Goal: Navigation & Orientation: Find specific page/section

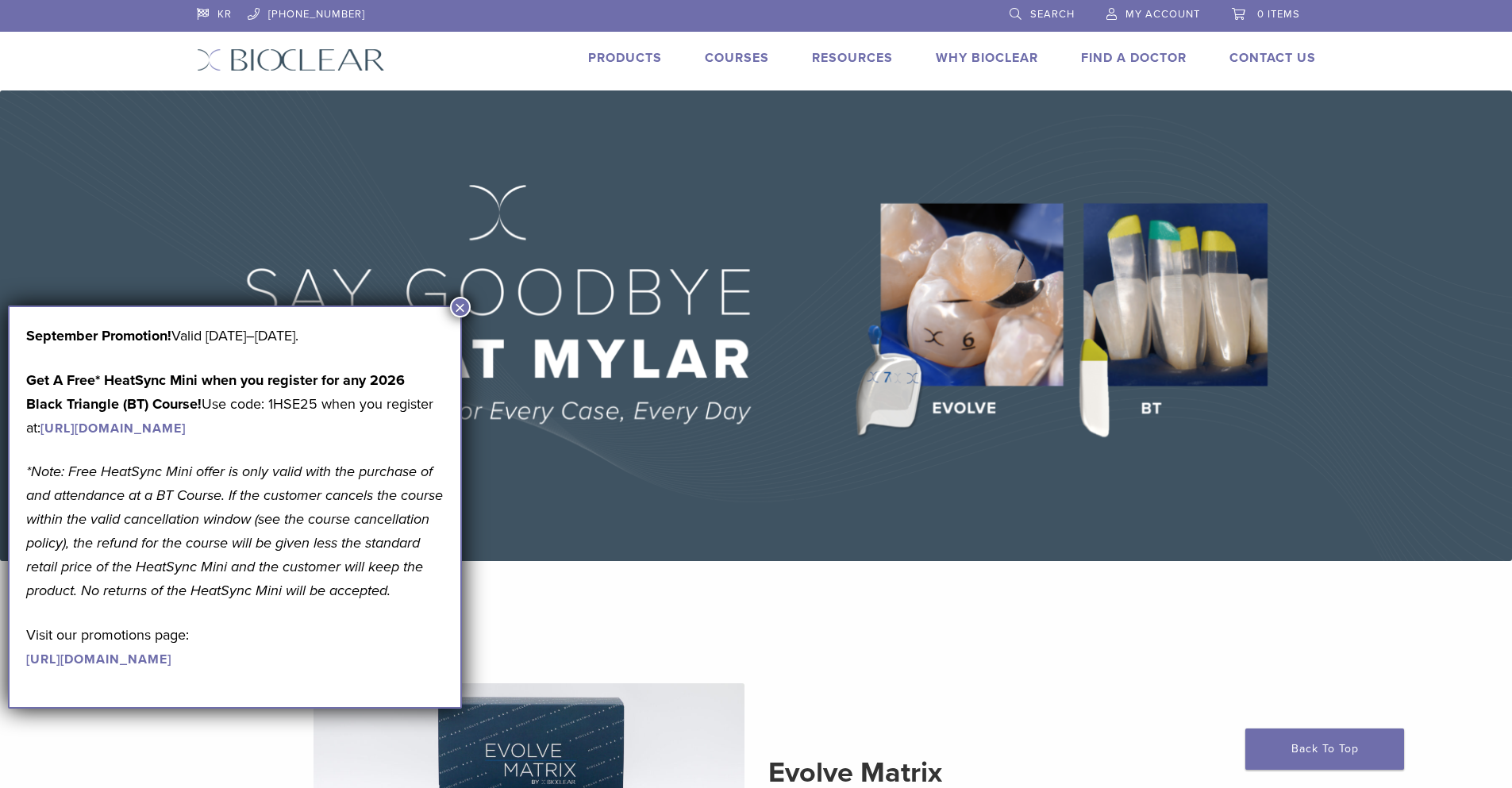
click at [458, 311] on button "×" at bounding box center [460, 307] width 21 height 21
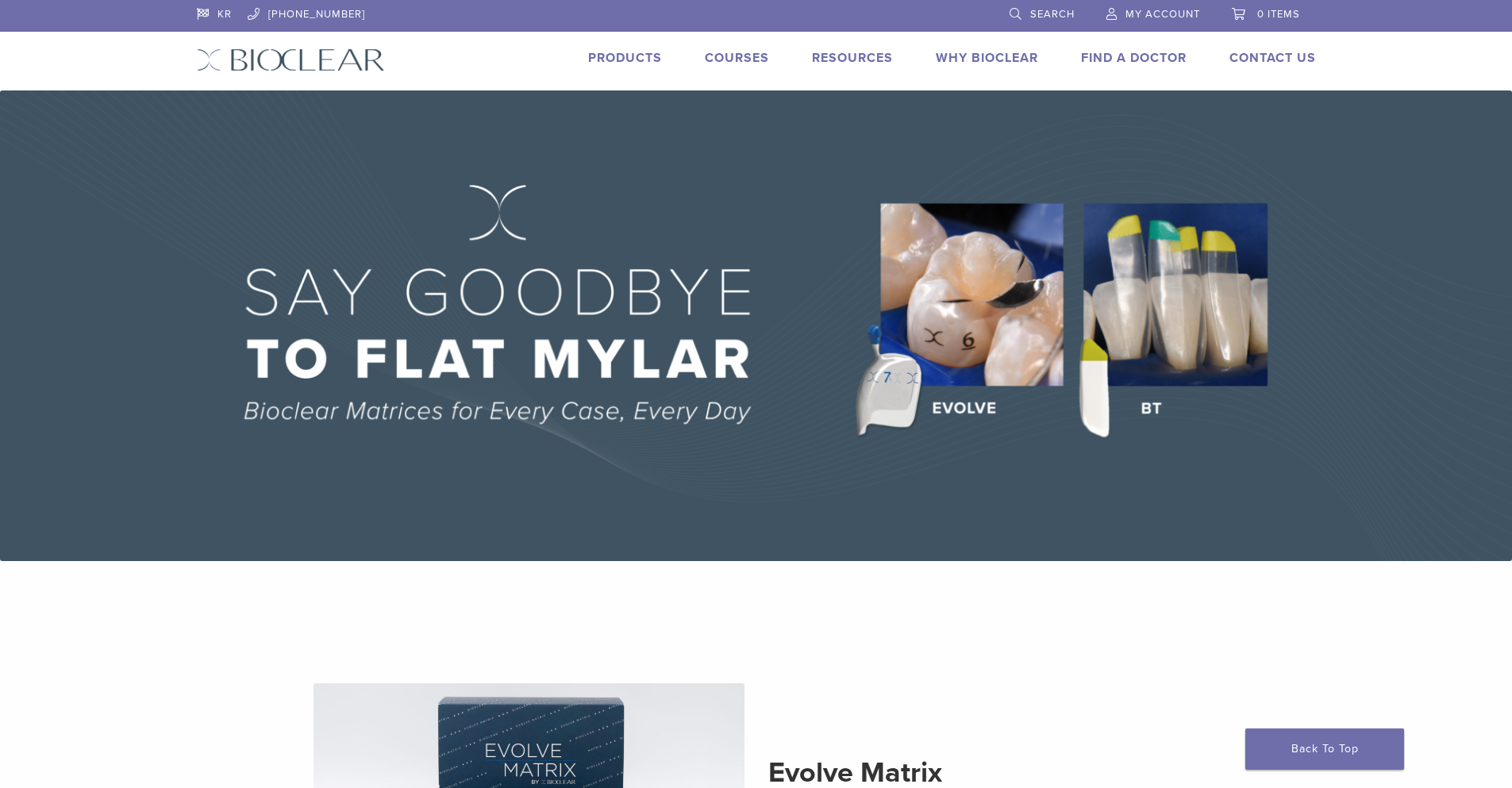
click at [639, 54] on link "Products" at bounding box center [625, 58] width 74 height 16
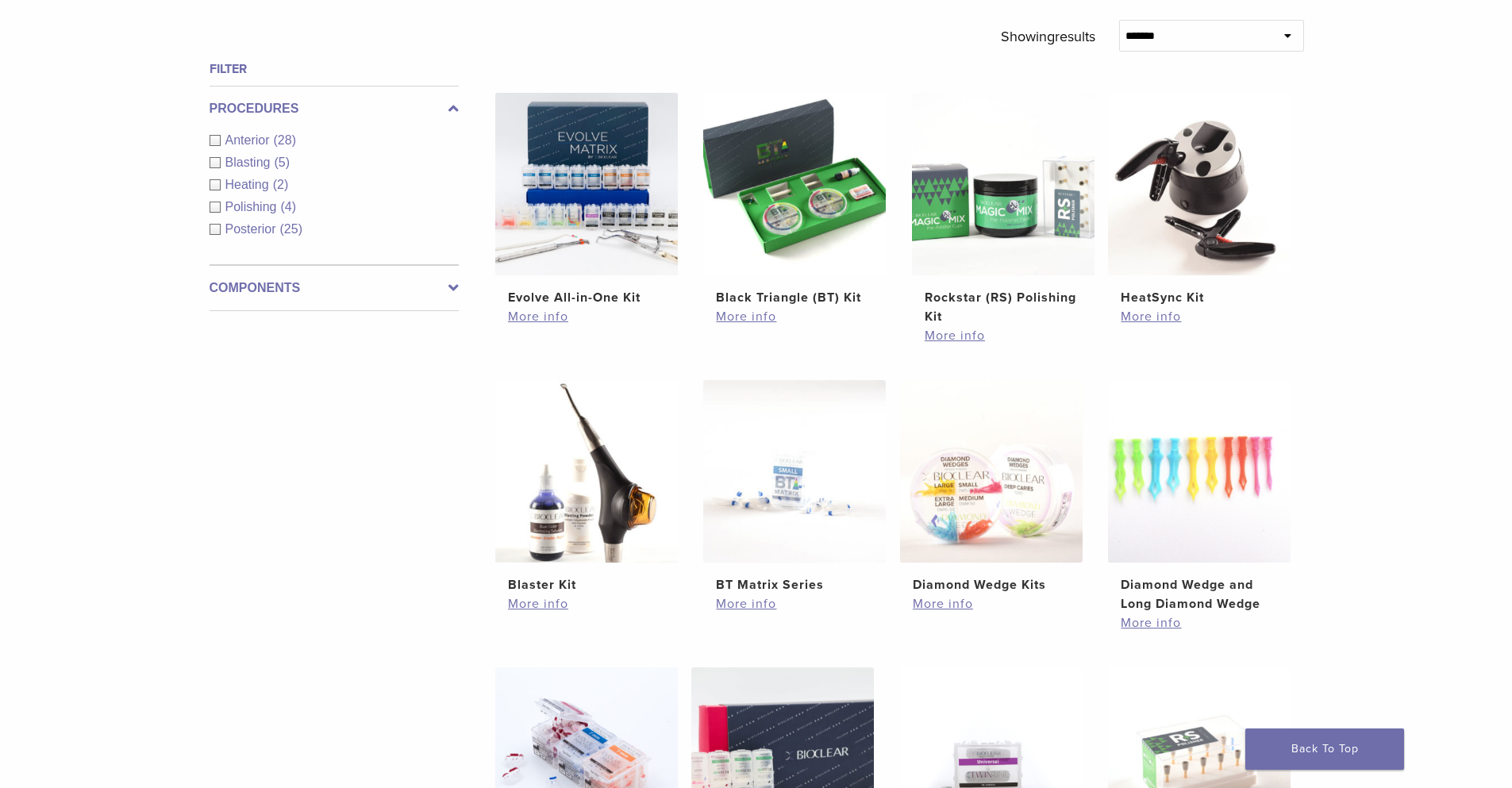
scroll to position [238, 0]
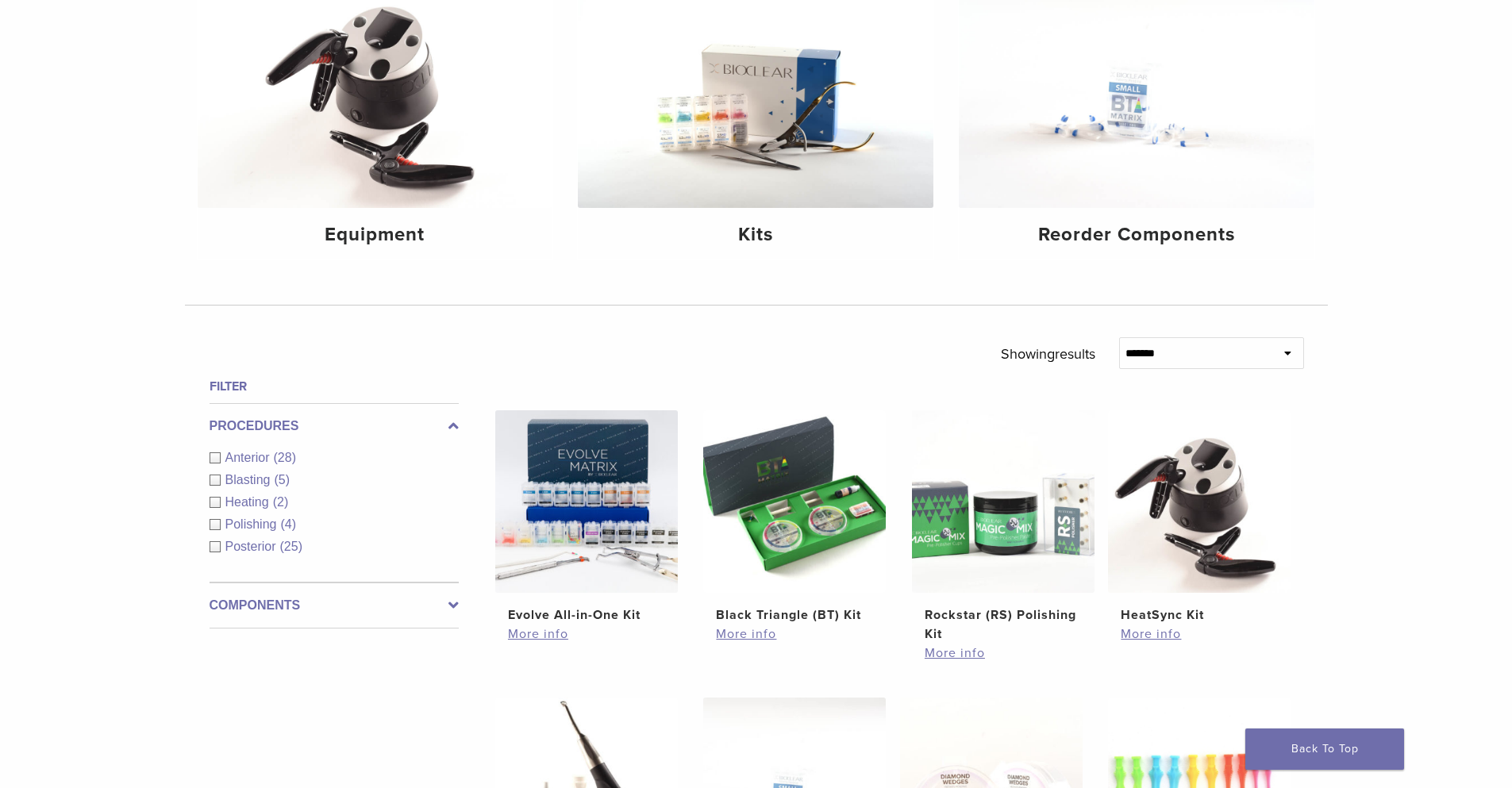
click at [445, 606] on label "Components" at bounding box center [334, 605] width 250 height 19
click at [289, 521] on span "Instruments" at bounding box center [260, 525] width 70 height 13
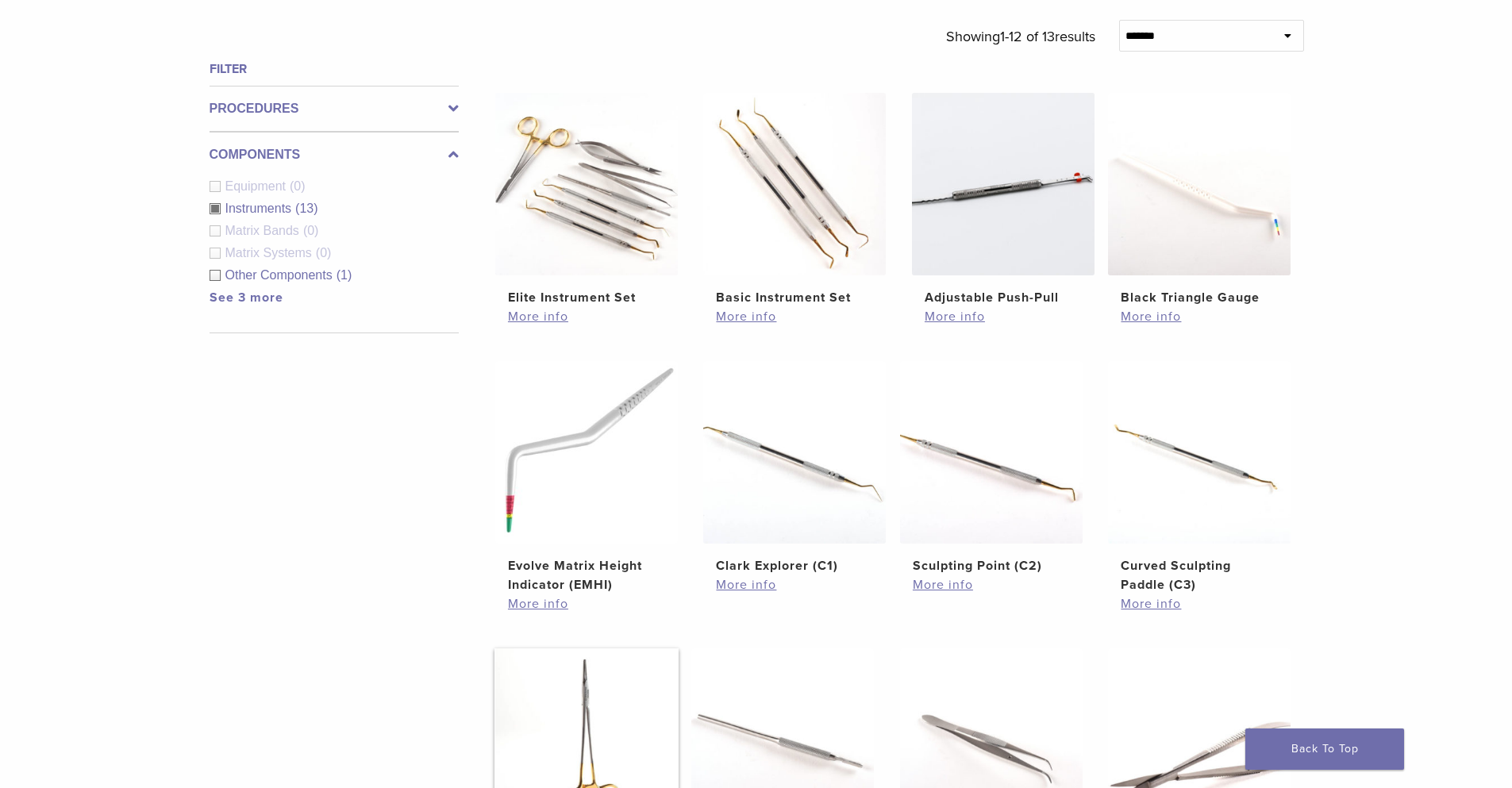
scroll to position [159, 0]
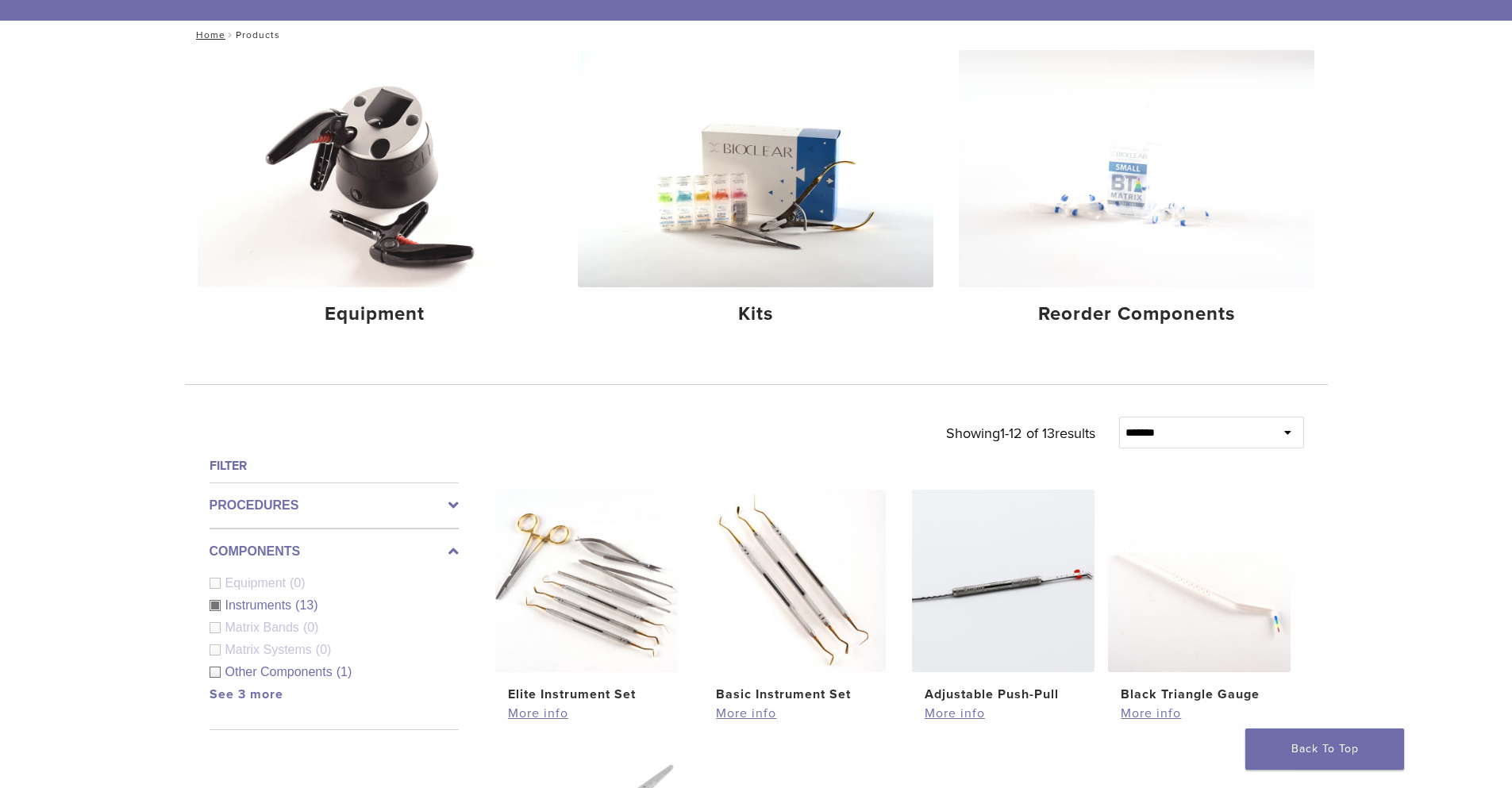
click at [286, 671] on span "Other Components" at bounding box center [281, 671] width 111 height 13
